Goal: Book appointment/travel/reservation

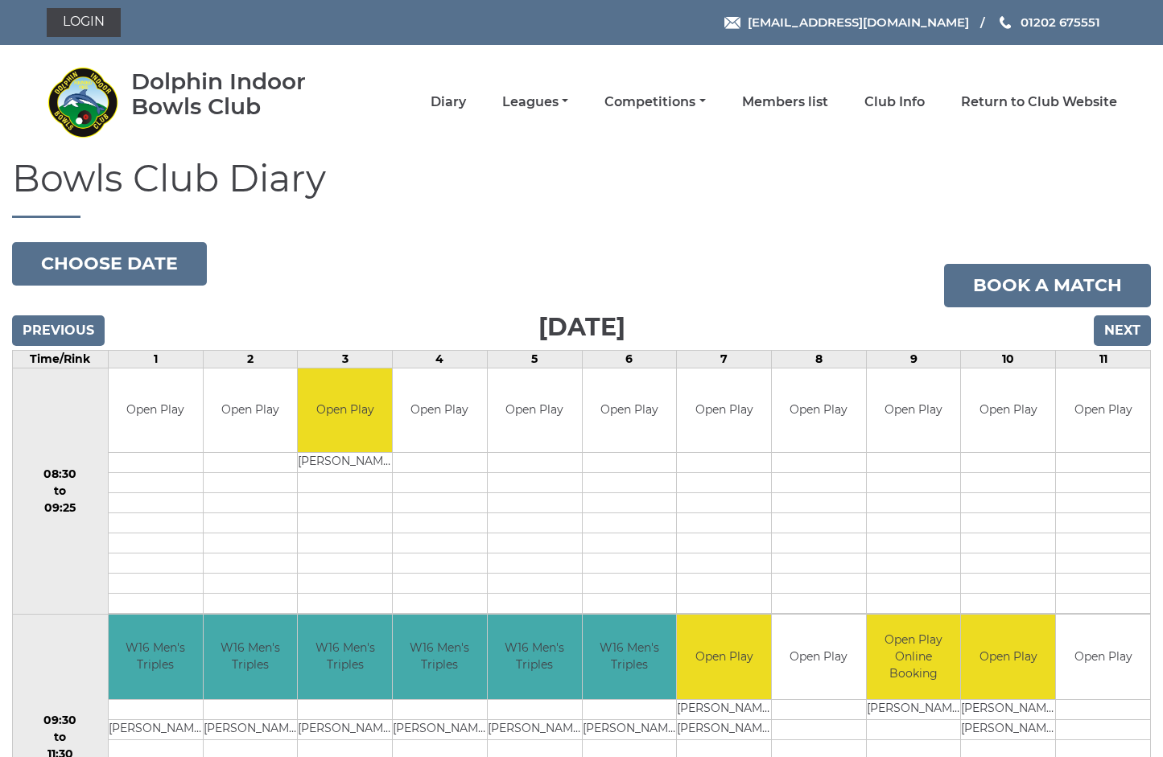
click at [1131, 326] on input "Next" at bounding box center [1122, 331] width 57 height 31
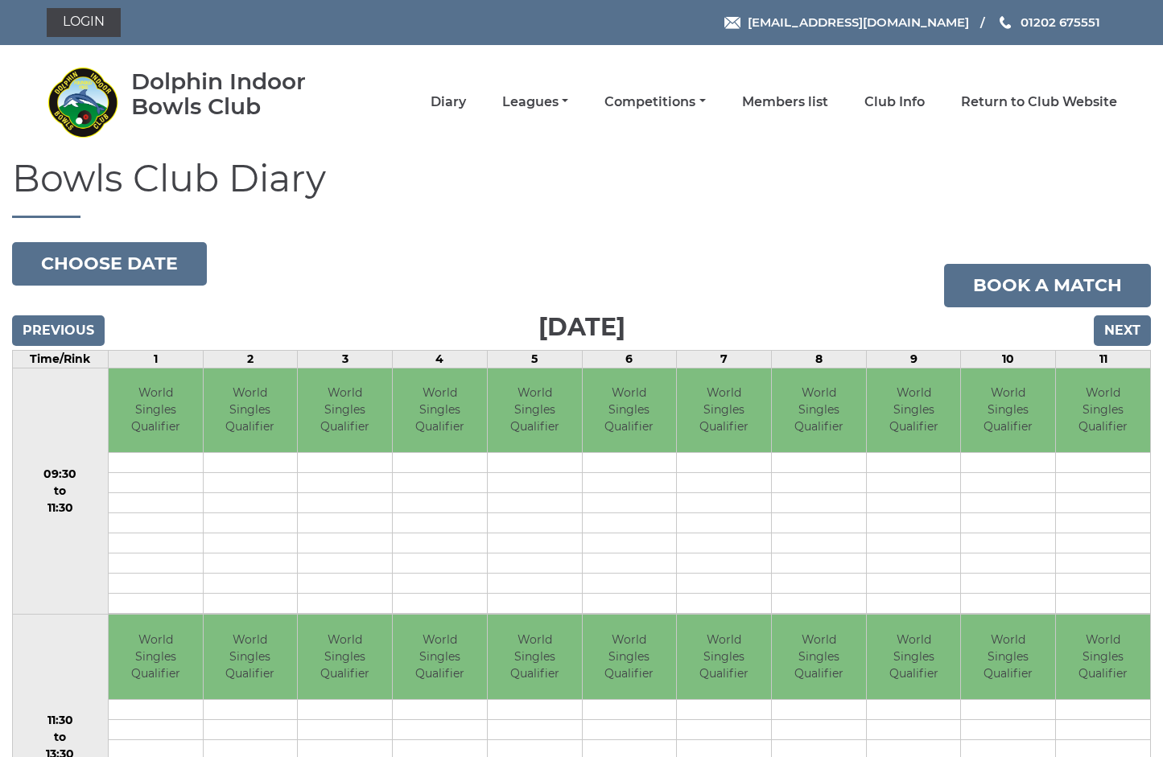
click at [1122, 328] on input "Next" at bounding box center [1122, 331] width 57 height 31
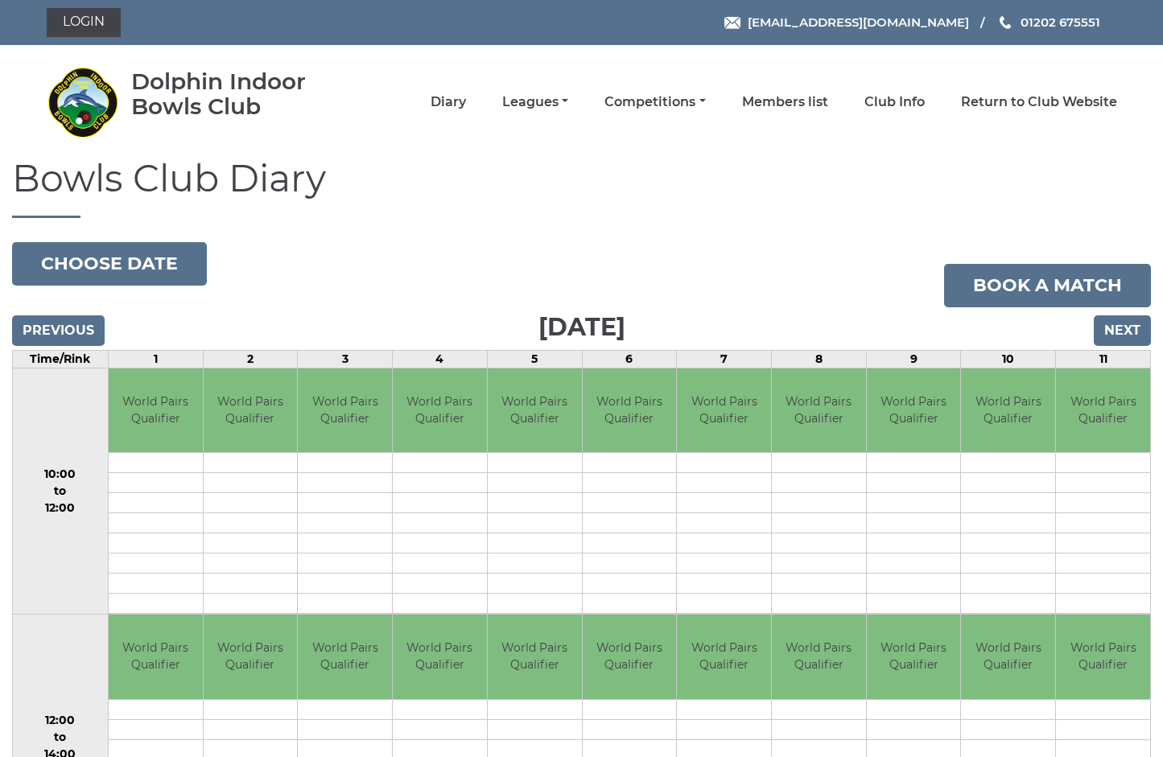
click at [1128, 326] on input "Next" at bounding box center [1122, 331] width 57 height 31
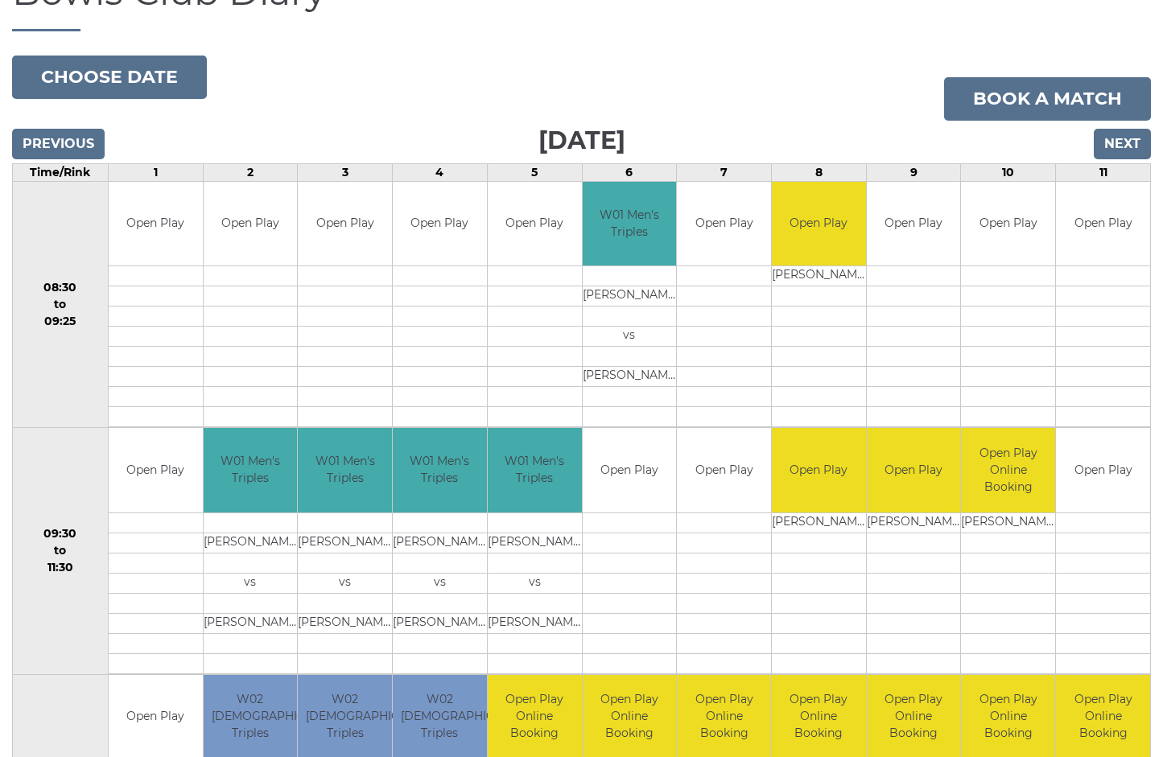
scroll to position [184, 0]
